Goal: Task Accomplishment & Management: Use online tool/utility

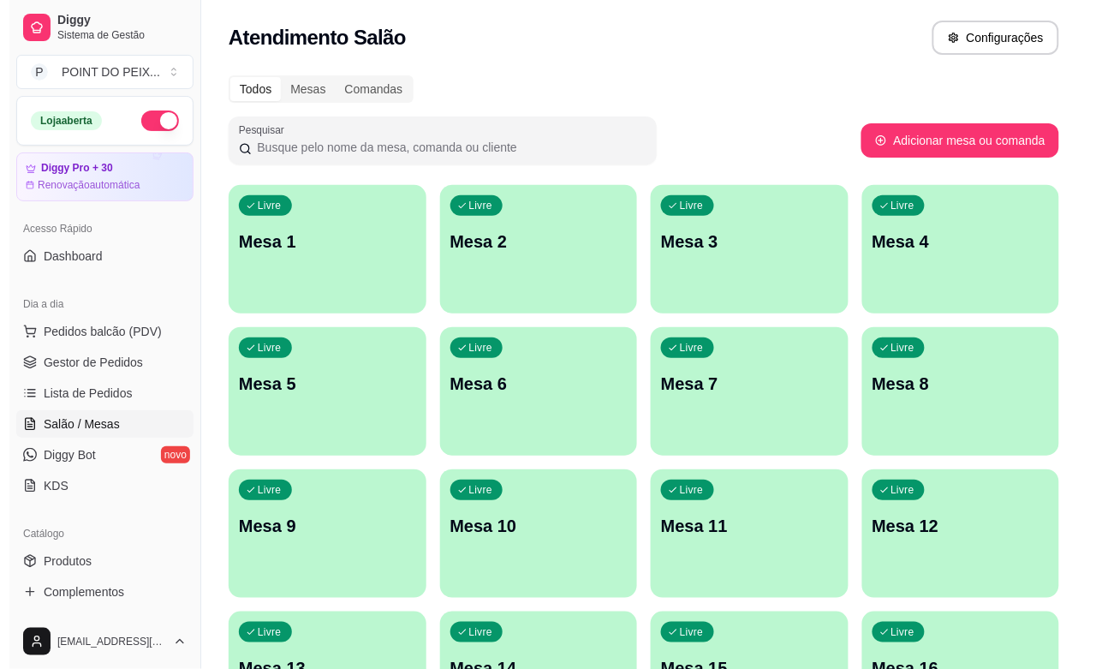
scroll to position [107, 0]
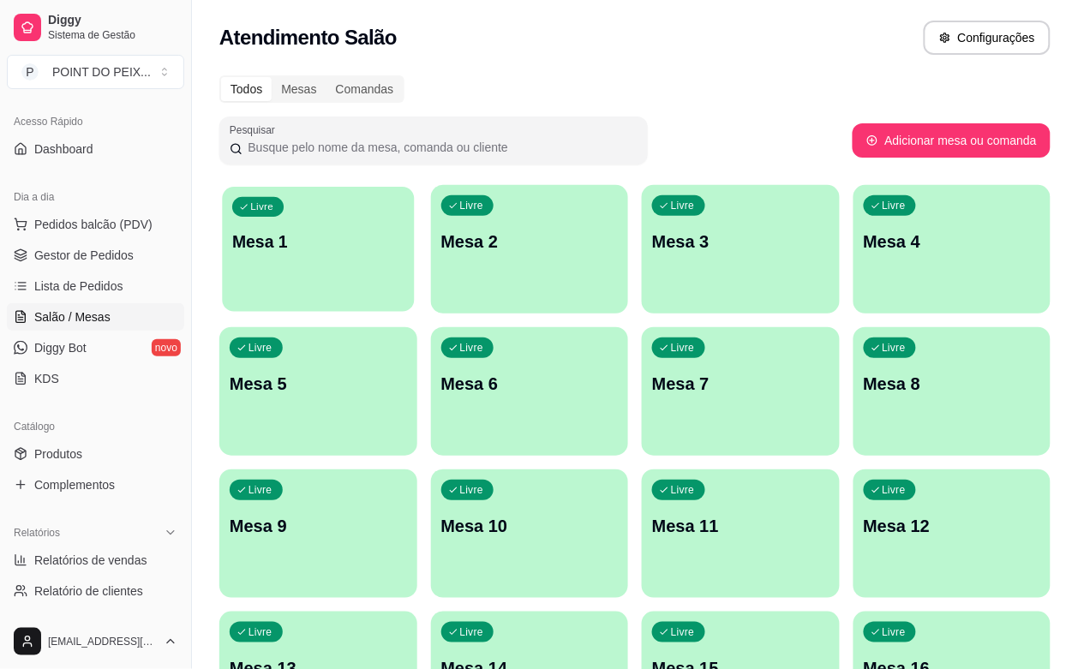
click at [251, 230] on p "Mesa 1" at bounding box center [317, 241] width 171 height 23
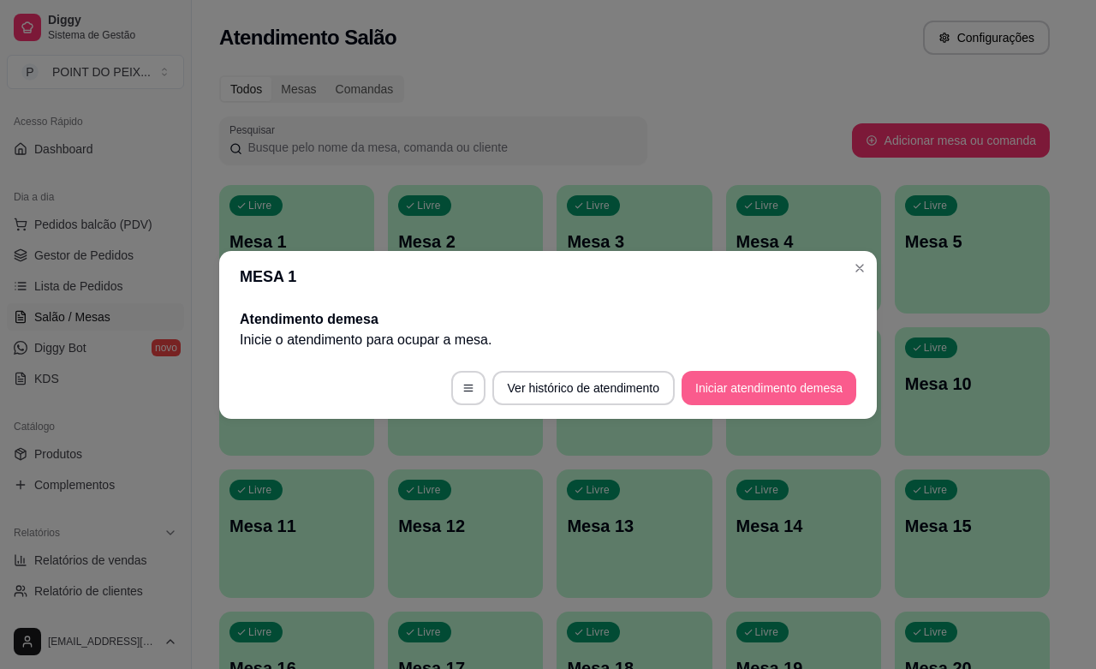
click at [722, 384] on button "Iniciar atendimento de mesa" at bounding box center [769, 388] width 175 height 34
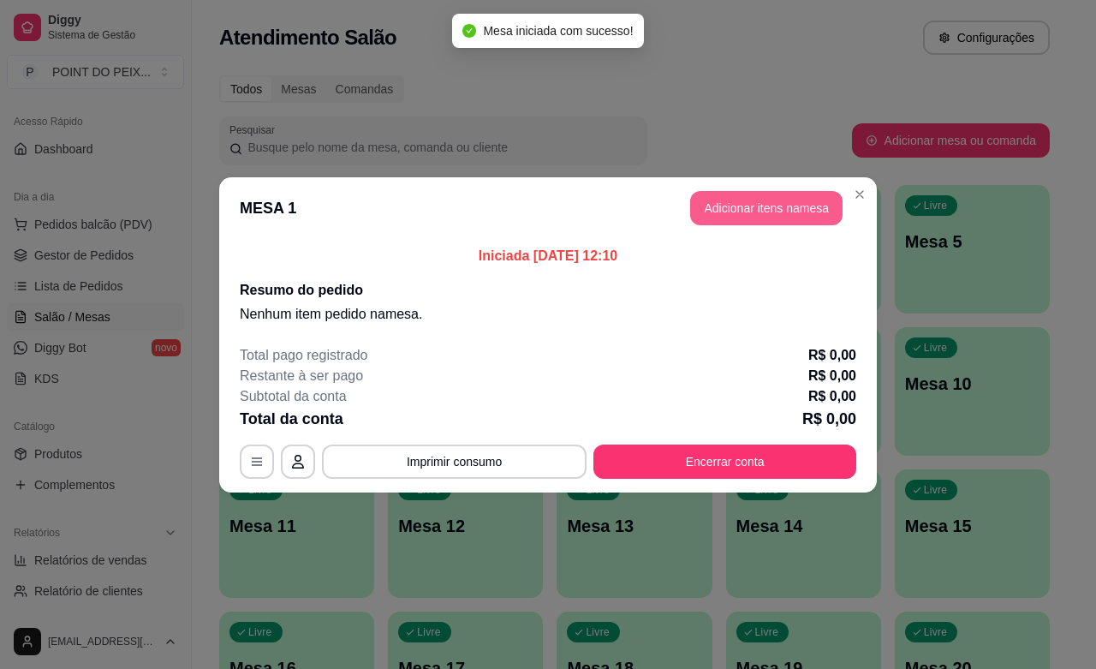
click at [772, 218] on button "Adicionar itens na mesa" at bounding box center [766, 208] width 152 height 34
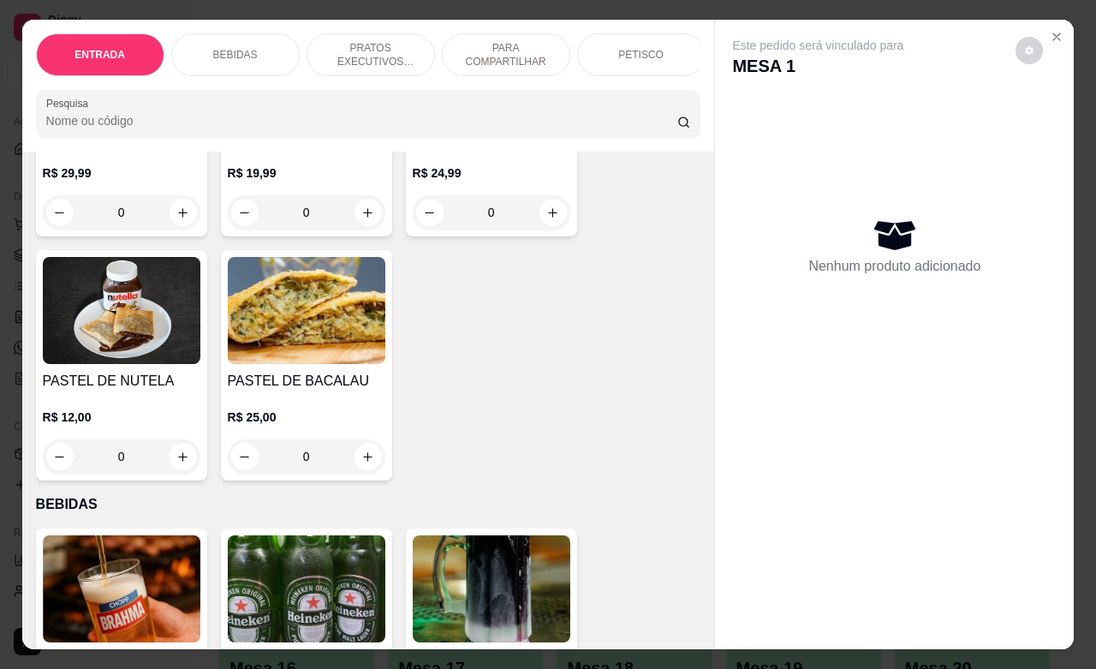
scroll to position [428, 0]
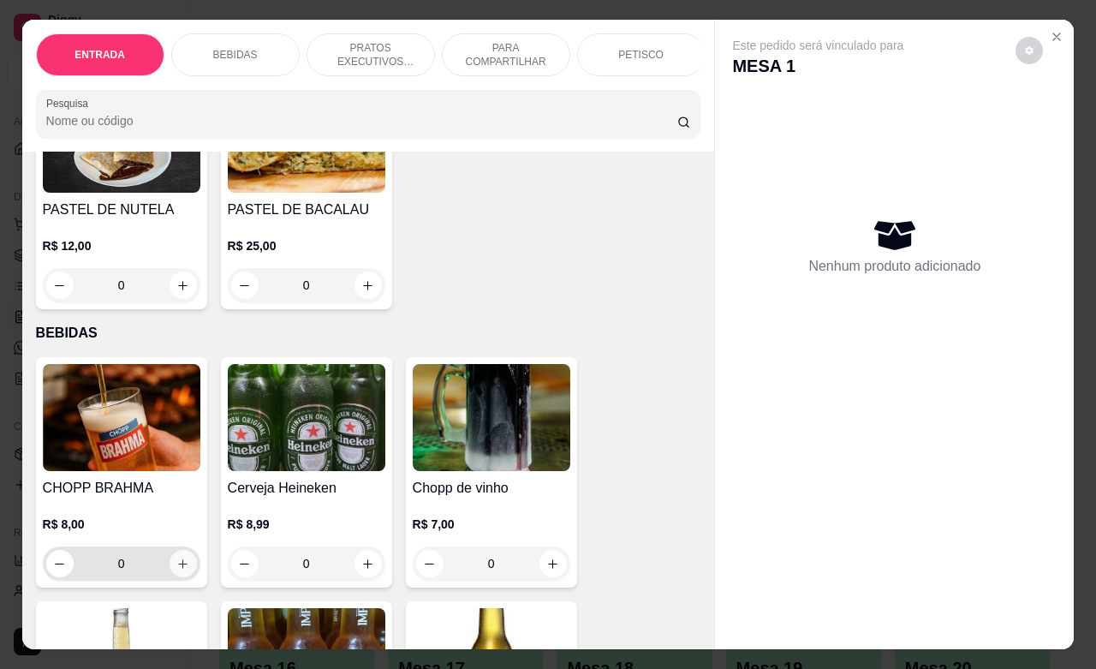
click at [177, 577] on button "increase-product-quantity" at bounding box center [183, 563] width 27 height 27
type input "2"
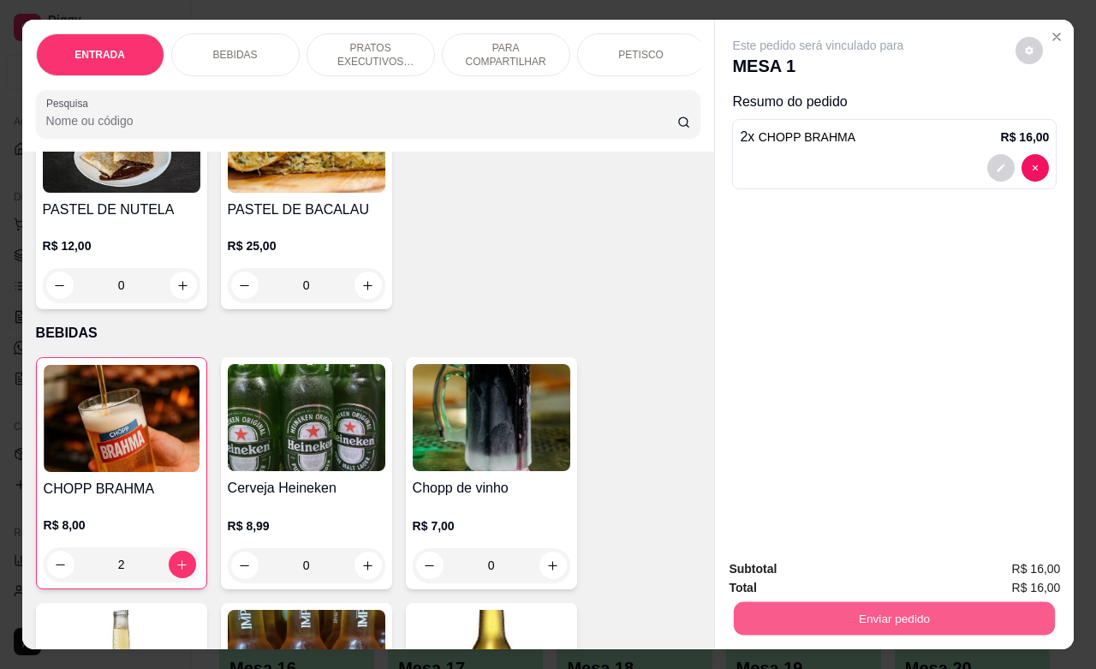
click at [857, 606] on button "Enviar pedido" at bounding box center [894, 617] width 321 height 33
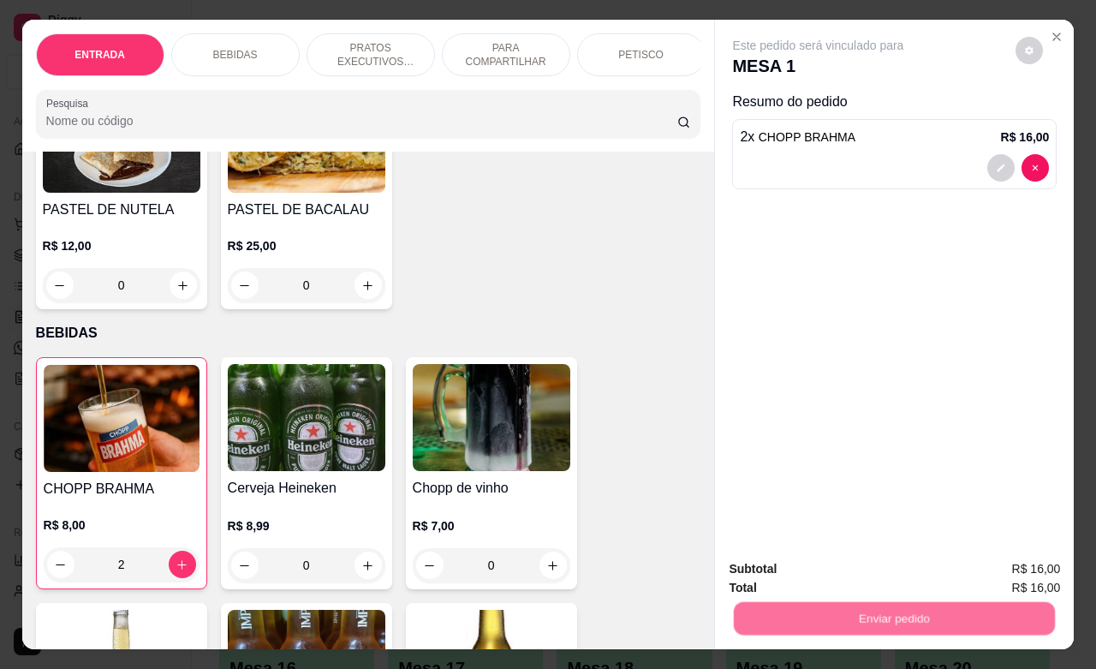
click at [1018, 567] on button "Enviar pedido" at bounding box center [1013, 567] width 97 height 33
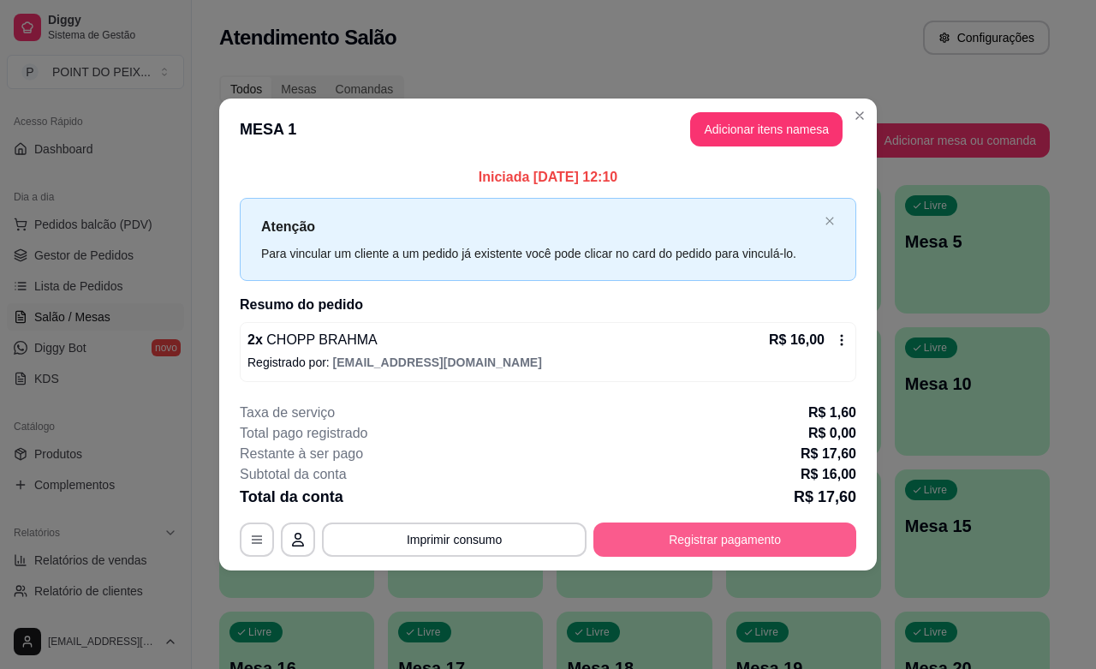
click at [738, 534] on button "Registrar pagamento" at bounding box center [725, 540] width 263 height 34
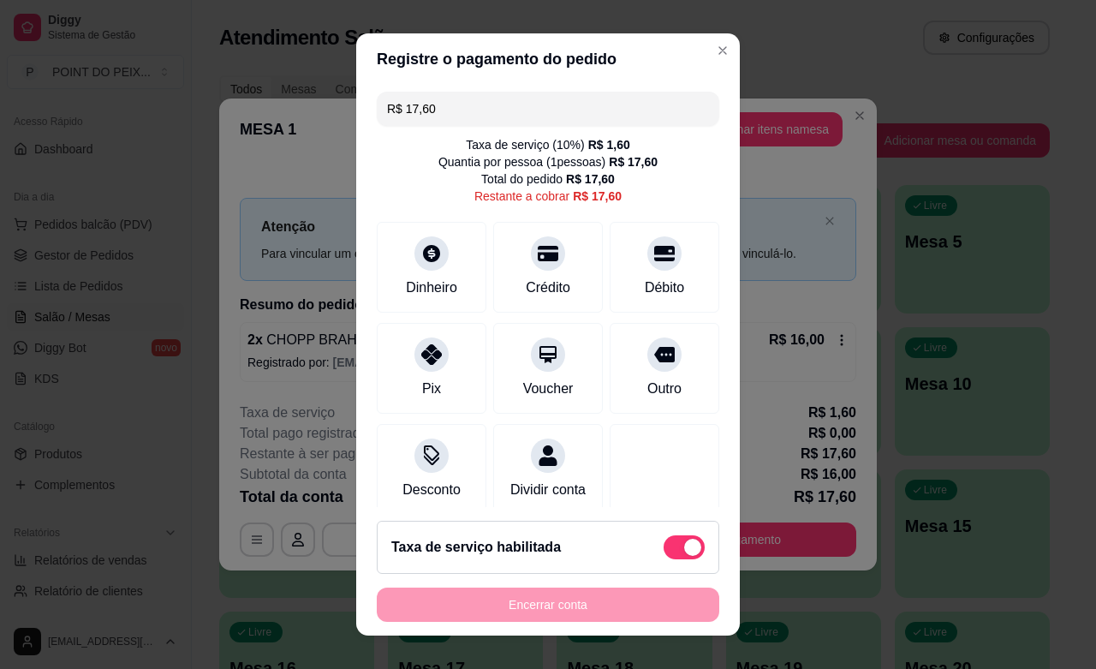
click at [684, 540] on span at bounding box center [692, 547] width 17 height 17
click at [663, 550] on input "checkbox" at bounding box center [668, 555] width 11 height 11
checkbox input "true"
type input "R$ 16,00"
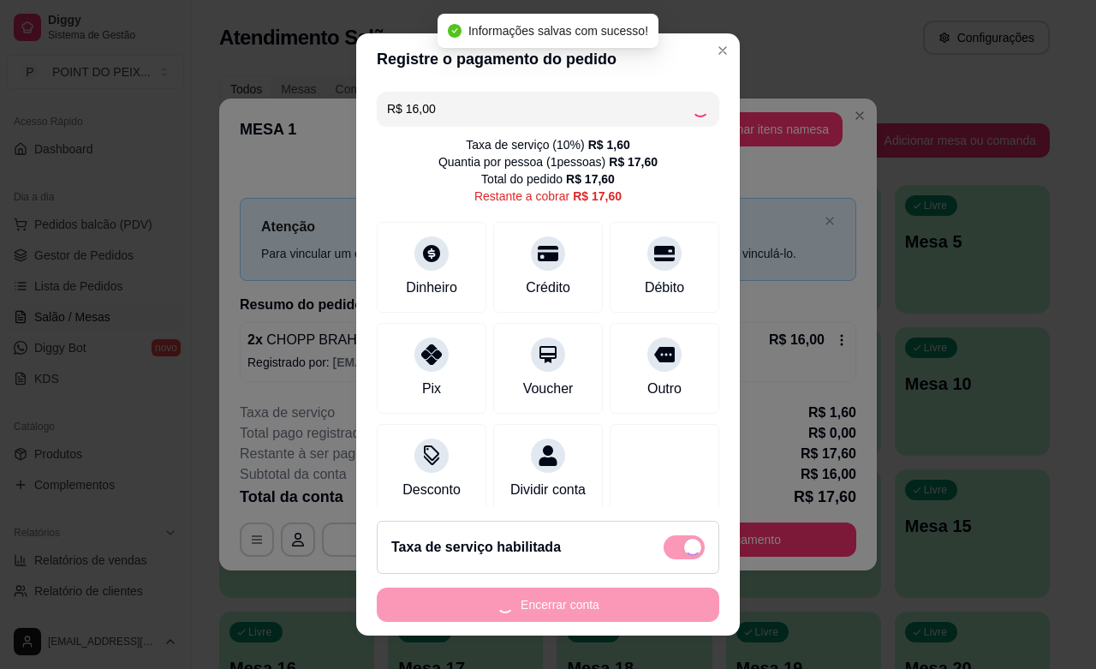
checkbox input "false"
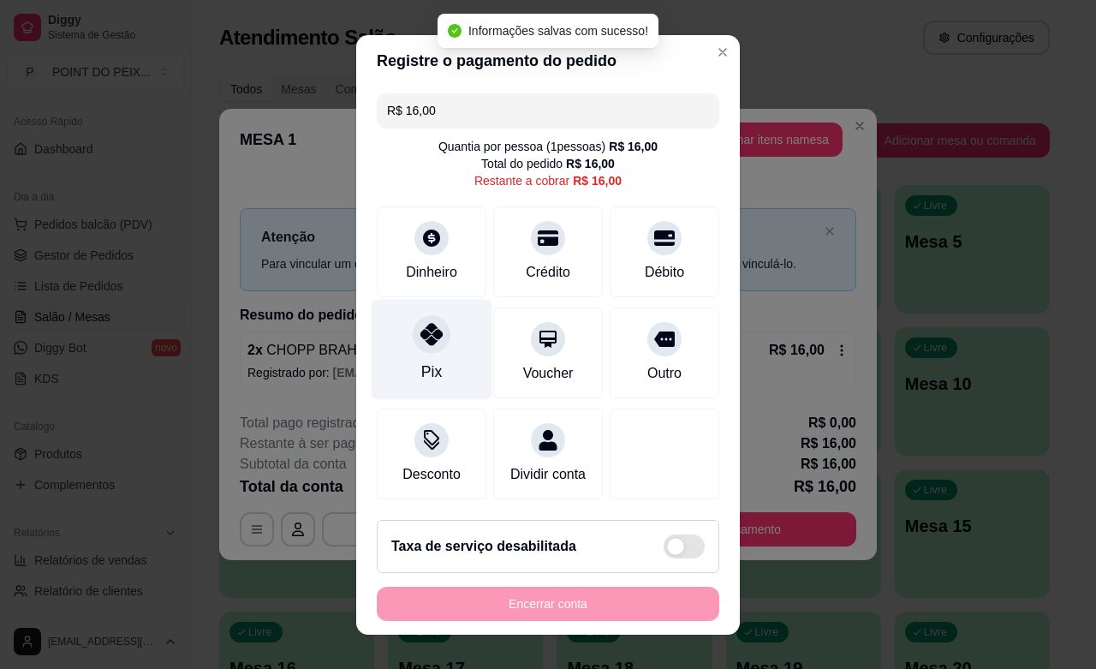
click at [405, 352] on div "Pix" at bounding box center [432, 349] width 121 height 100
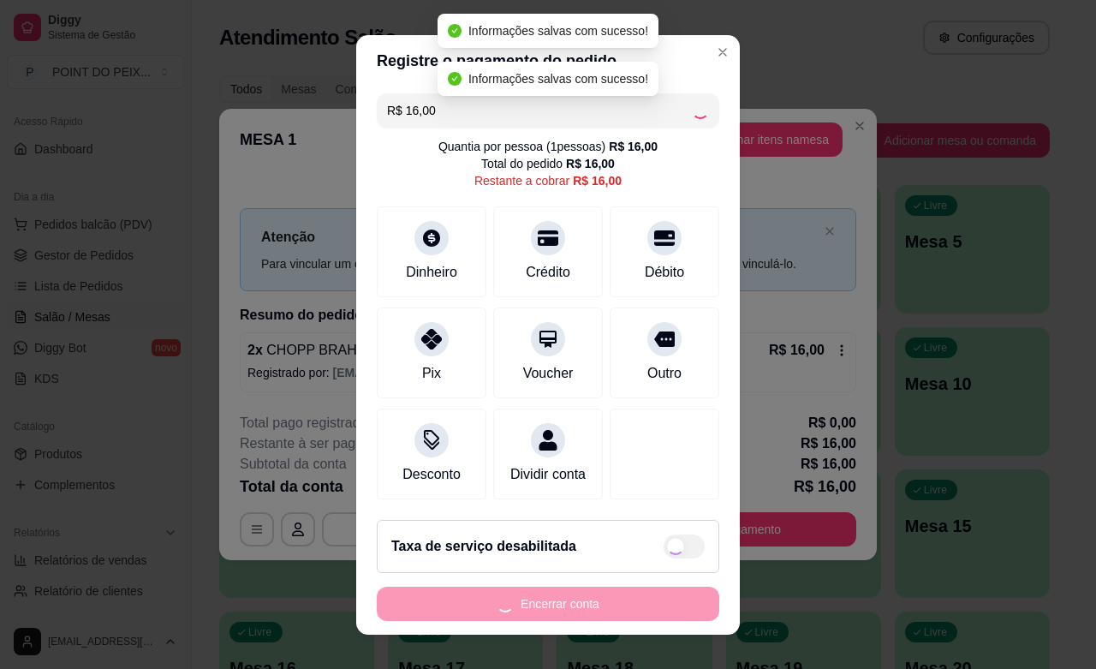
type input "R$ 0,00"
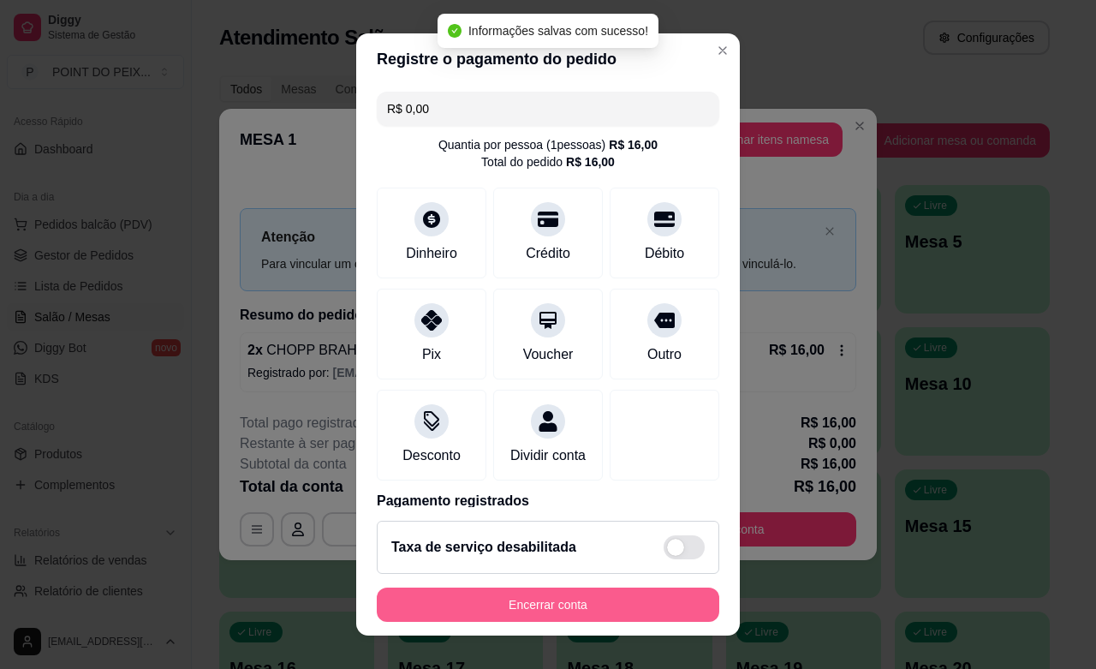
click at [546, 609] on button "Encerrar conta" at bounding box center [548, 605] width 343 height 34
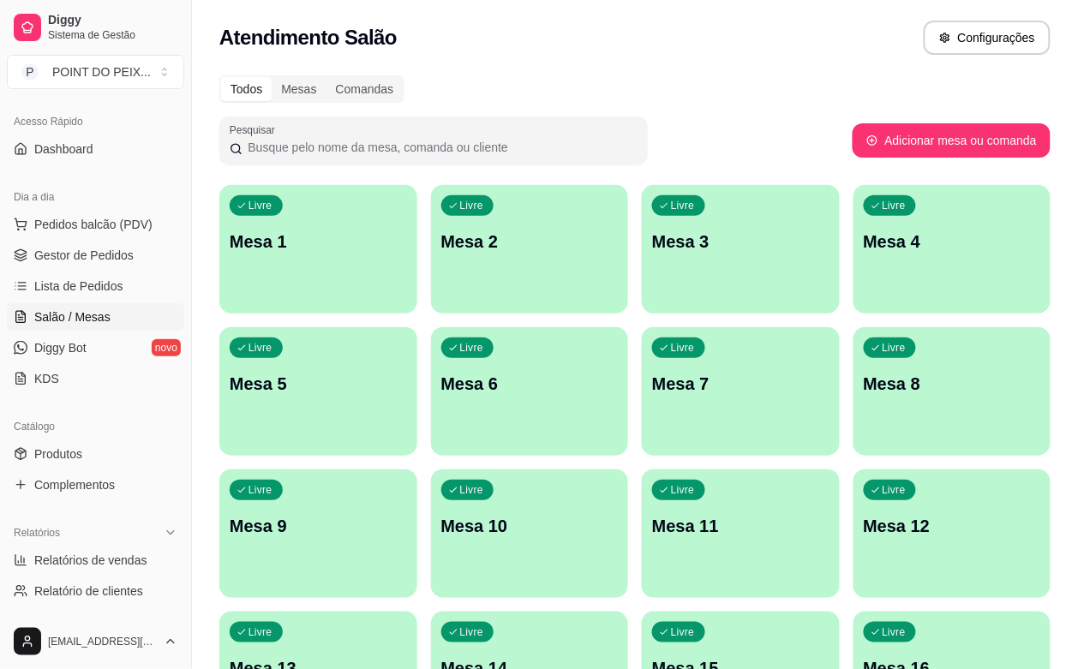
click at [284, 254] on div "Livre Mesa 1" at bounding box center [318, 239] width 198 height 108
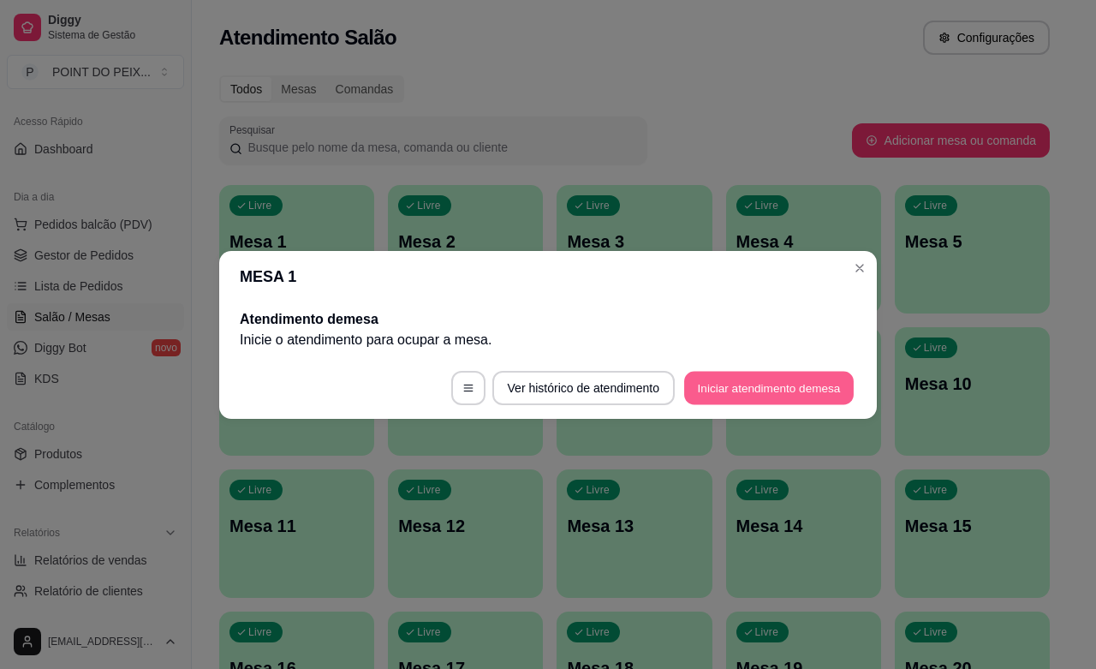
click at [771, 384] on button "Iniciar atendimento de mesa" at bounding box center [769, 387] width 170 height 33
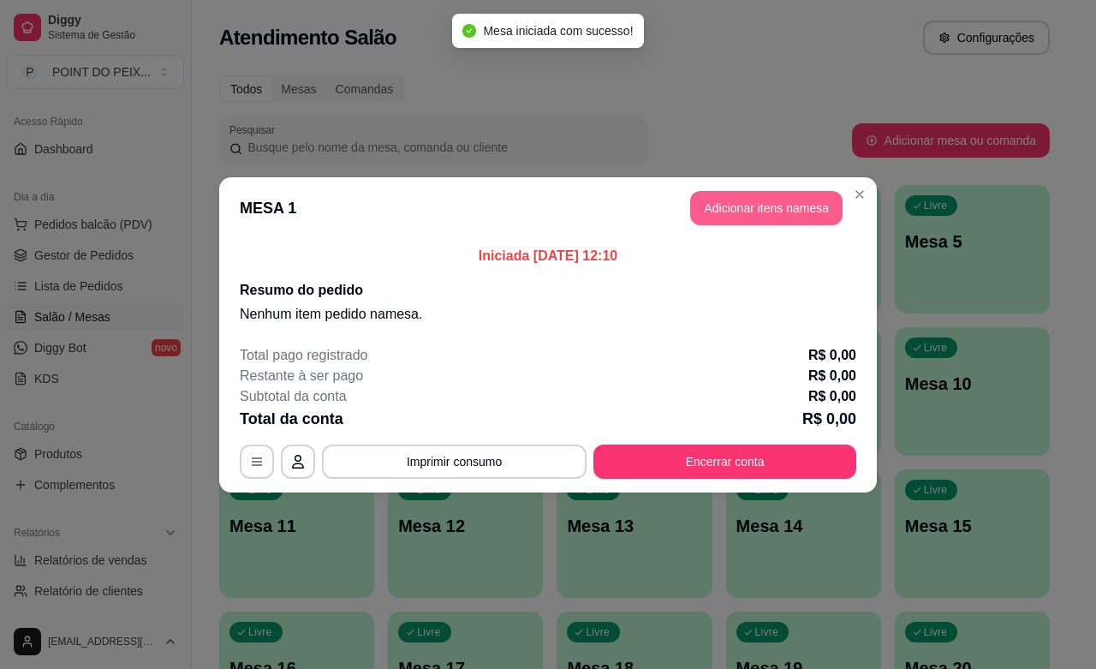
click at [797, 210] on button "Adicionar itens na mesa" at bounding box center [766, 208] width 152 height 34
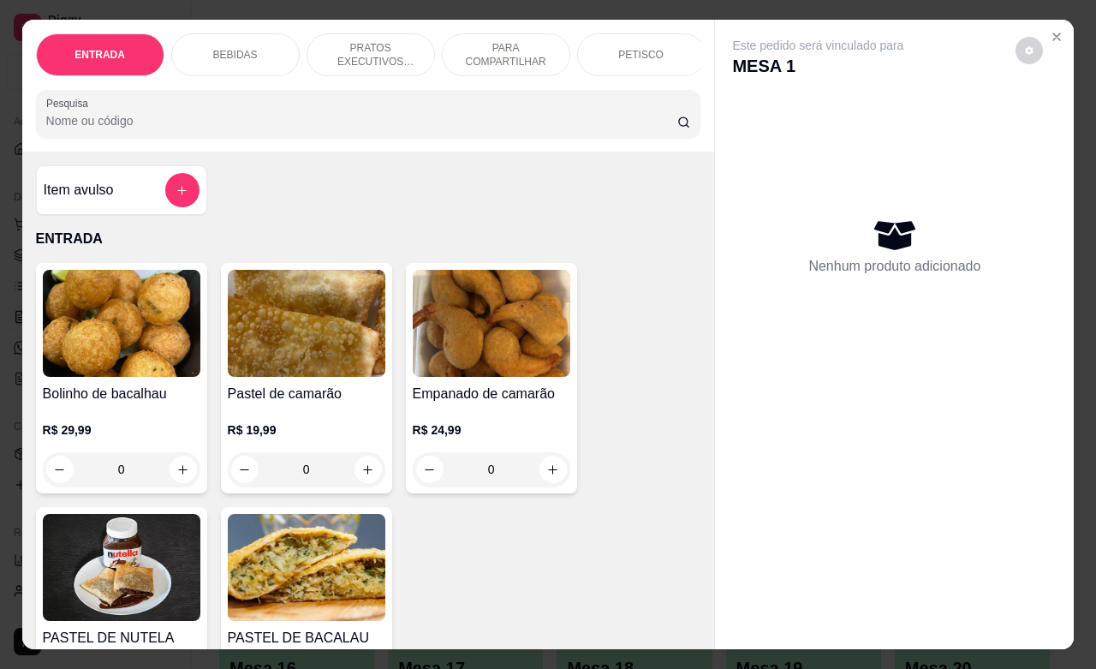
click at [654, 56] on div "PETISCO" at bounding box center [641, 54] width 128 height 43
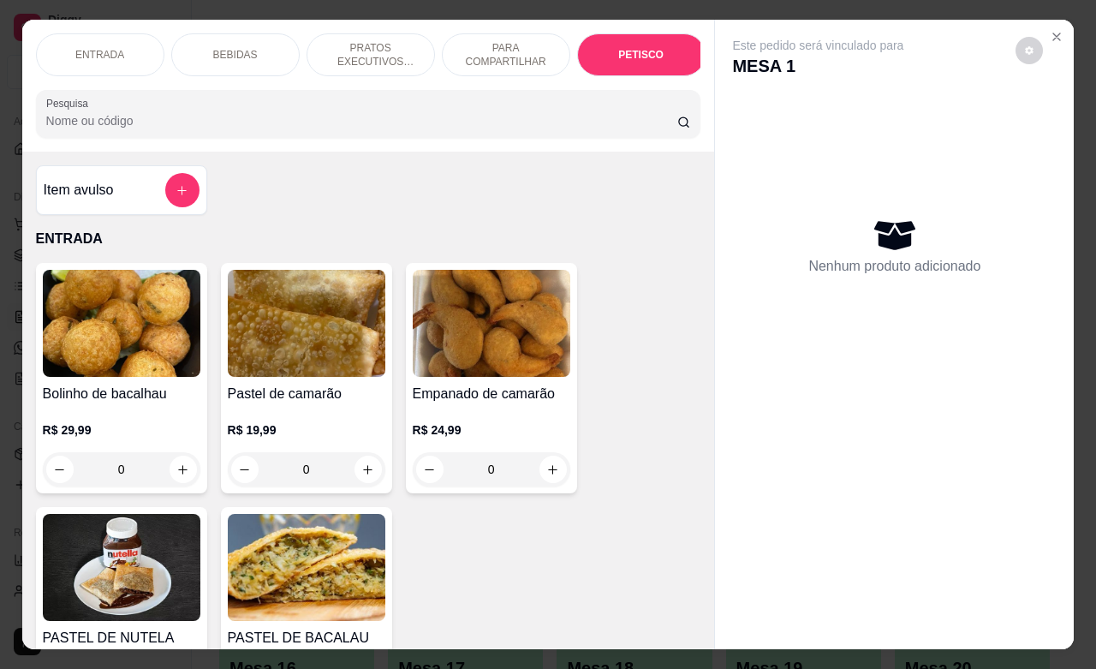
scroll to position [4243, 0]
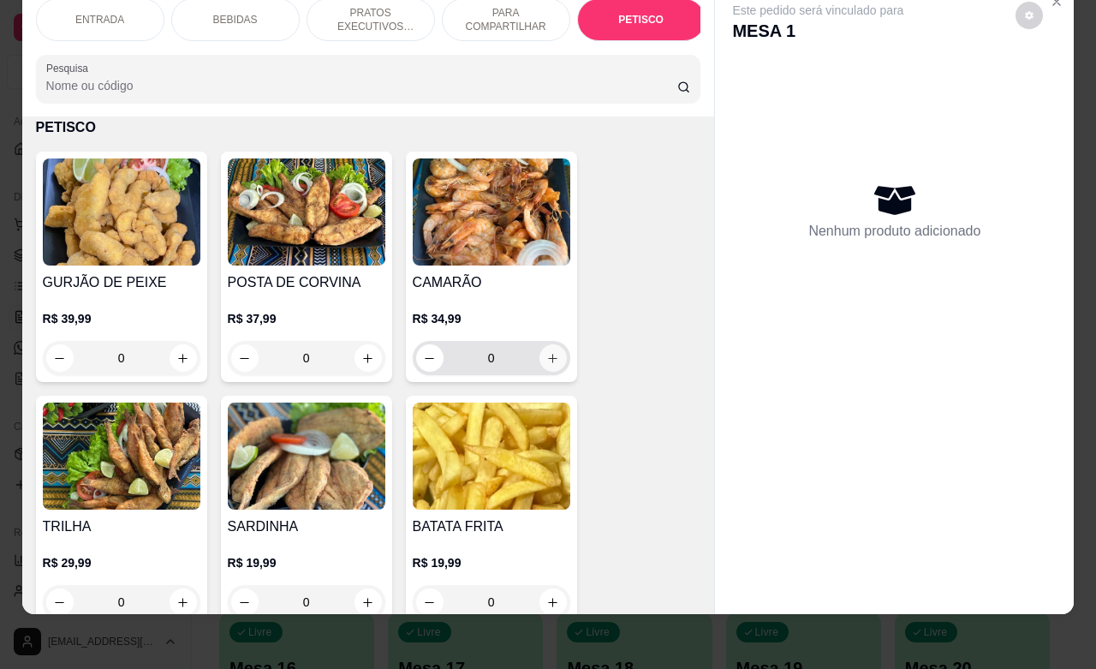
click at [547, 353] on icon "increase-product-quantity" at bounding box center [553, 358] width 13 height 13
type input "1"
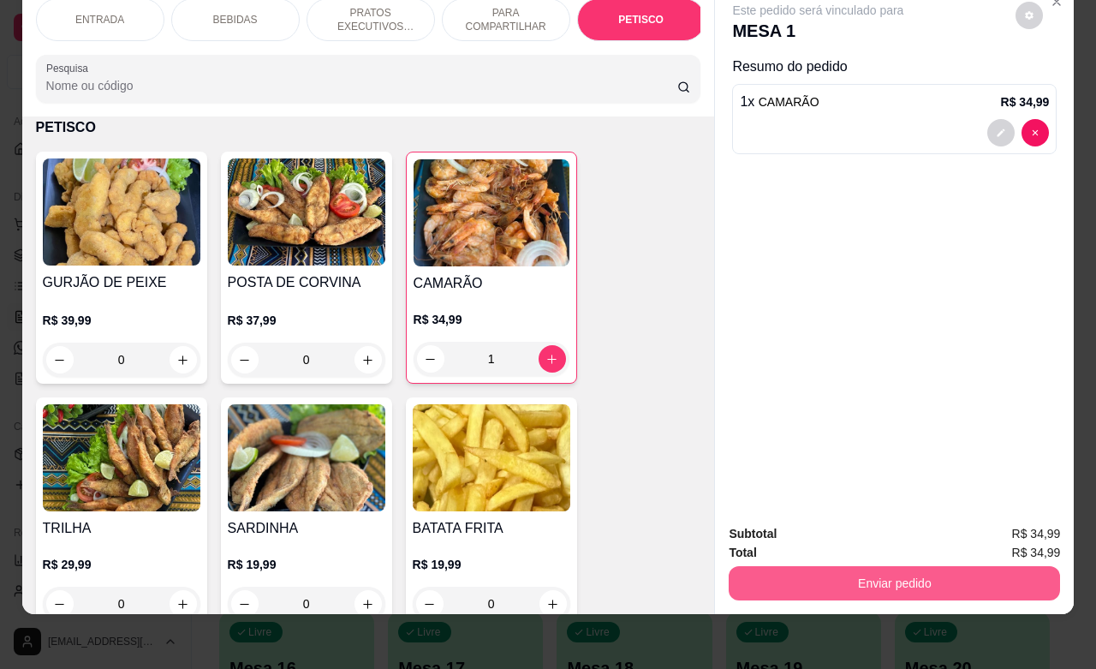
click at [884, 566] on button "Enviar pedido" at bounding box center [895, 583] width 332 height 34
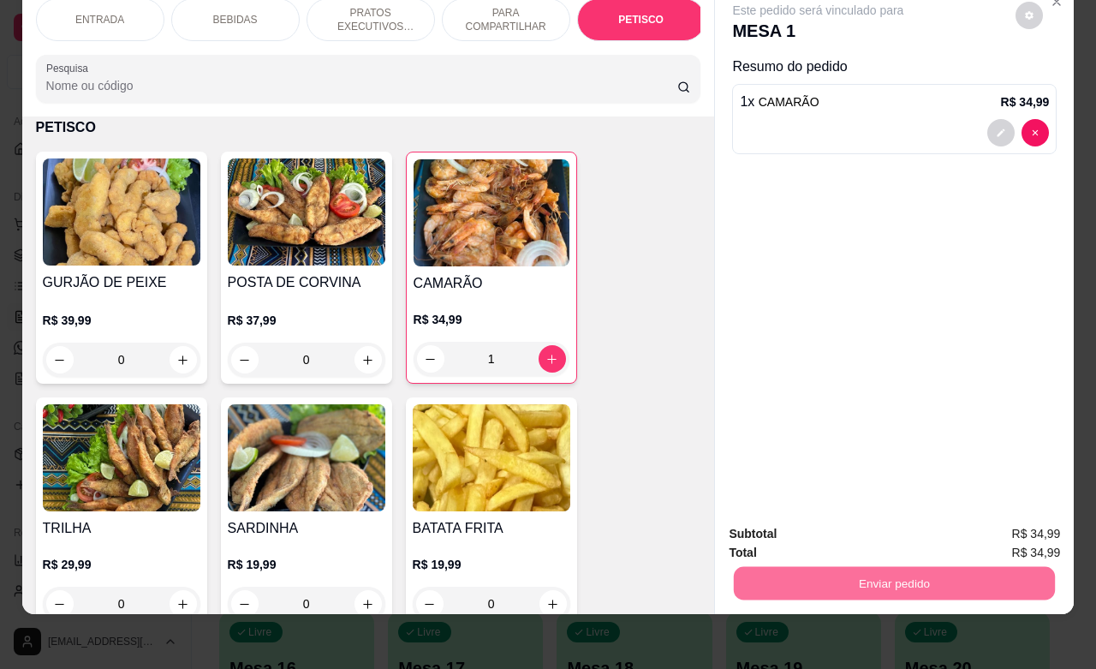
click at [995, 520] on button "Enviar pedido" at bounding box center [1013, 523] width 97 height 33
